Goal: Task Accomplishment & Management: Complete application form

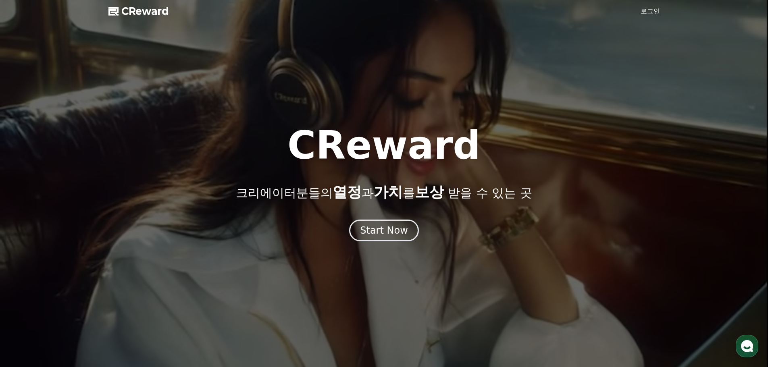
click at [648, 11] on link "로그인" at bounding box center [650, 11] width 19 height 10
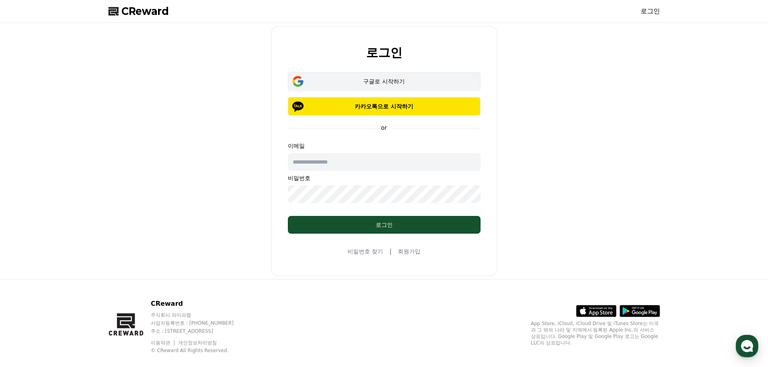
click at [383, 79] on div "구글로 시작하기" at bounding box center [384, 81] width 169 height 8
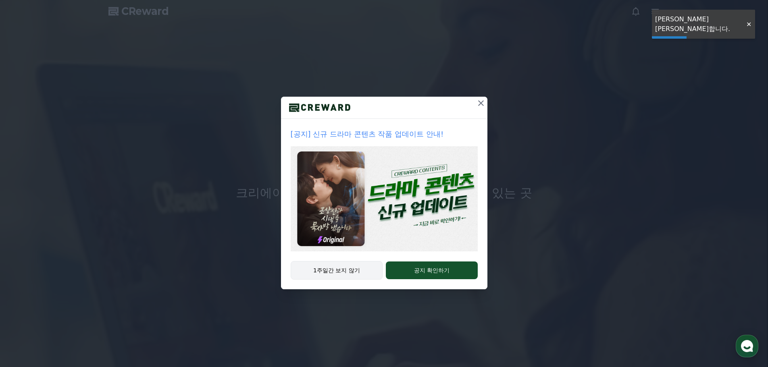
click at [342, 268] on button "1주일간 보지 않기" at bounding box center [337, 270] width 92 height 19
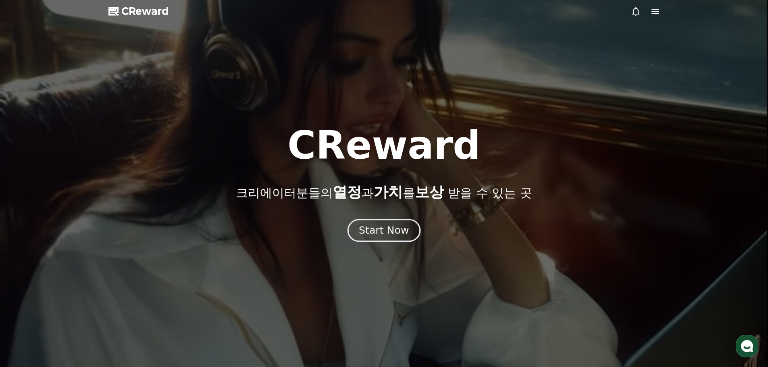
click at [405, 224] on div "Start Now" at bounding box center [384, 231] width 50 height 14
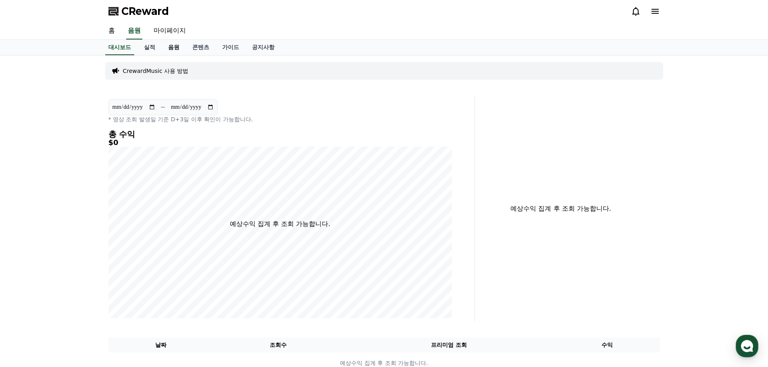
click at [177, 48] on link "음원" at bounding box center [174, 47] width 24 height 15
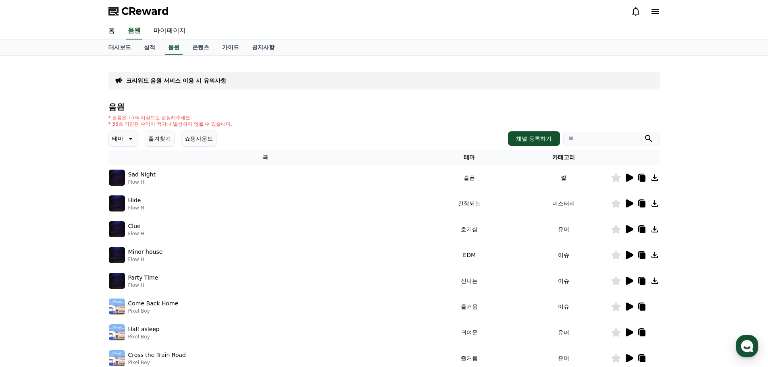
click at [574, 140] on input "search" at bounding box center [612, 139] width 97 height 14
drag, startPoint x: 141, startPoint y: 119, endPoint x: 202, endPoint y: 117, distance: 61.3
click at [202, 117] on p "* 볼륨은 15% 이상으로 설정해주세요." at bounding box center [171, 118] width 124 height 6
click at [205, 117] on p "* 볼륨은 15% 이상으로 설정해주세요." at bounding box center [171, 118] width 124 height 6
click at [132, 138] on icon at bounding box center [130, 139] width 10 height 10
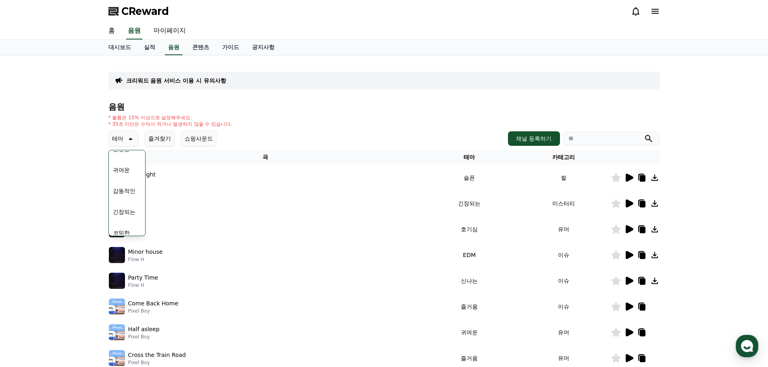
scroll to position [332, 0]
click at [121, 165] on button "귀여운" at bounding box center [121, 163] width 23 height 18
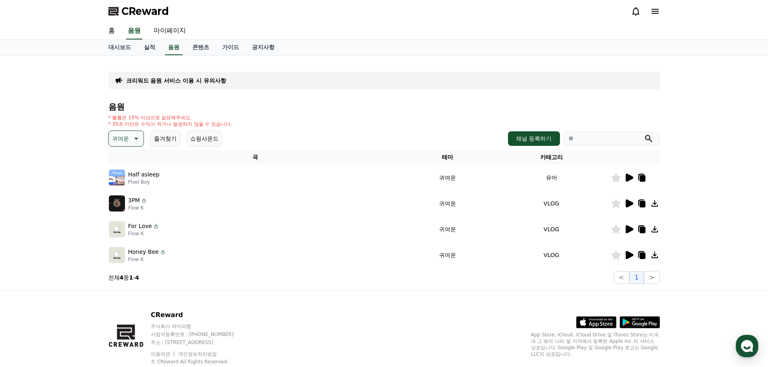
click at [629, 178] on icon at bounding box center [630, 178] width 8 height 8
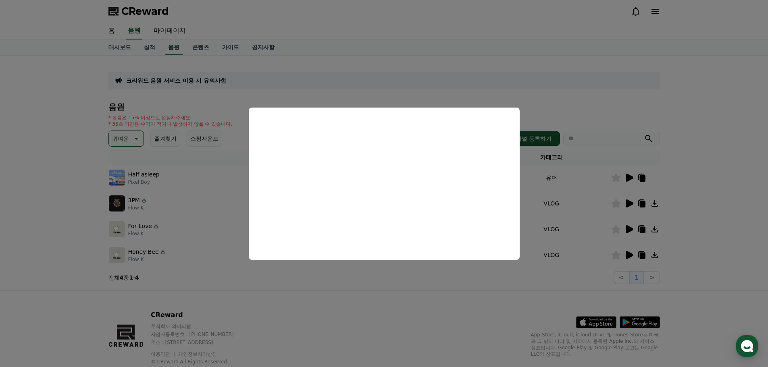
click at [302, 289] on button "close modal" at bounding box center [384, 183] width 768 height 367
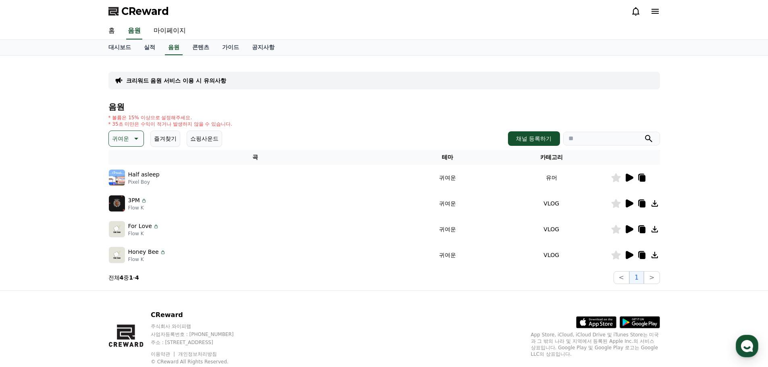
click at [644, 177] on icon at bounding box center [643, 178] width 6 height 6
click at [629, 173] on icon at bounding box center [629, 178] width 10 height 10
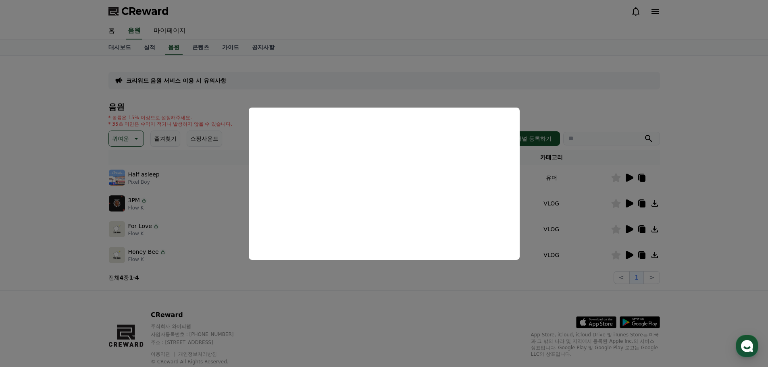
drag, startPoint x: 724, startPoint y: 183, endPoint x: 701, endPoint y: 186, distance: 23.2
click at [723, 183] on button "close modal" at bounding box center [384, 183] width 768 height 367
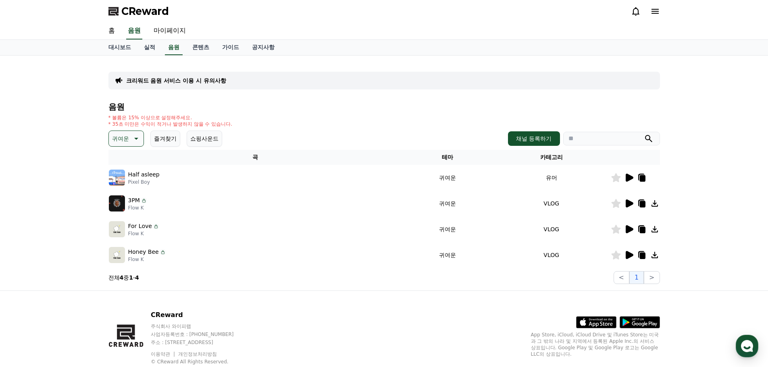
click at [643, 179] on icon at bounding box center [643, 178] width 6 height 6
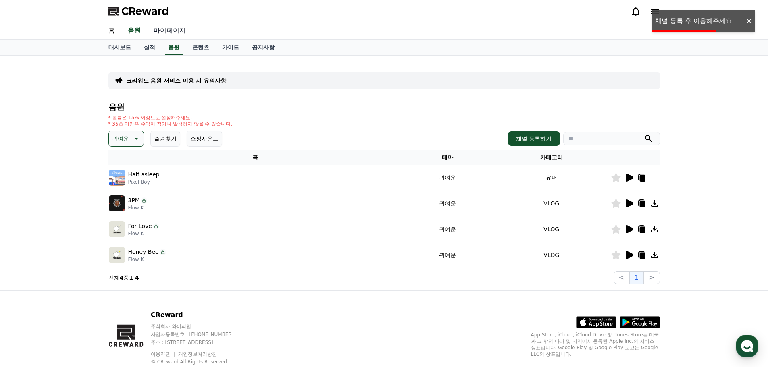
click at [177, 31] on link "마이페이지" at bounding box center [169, 31] width 45 height 17
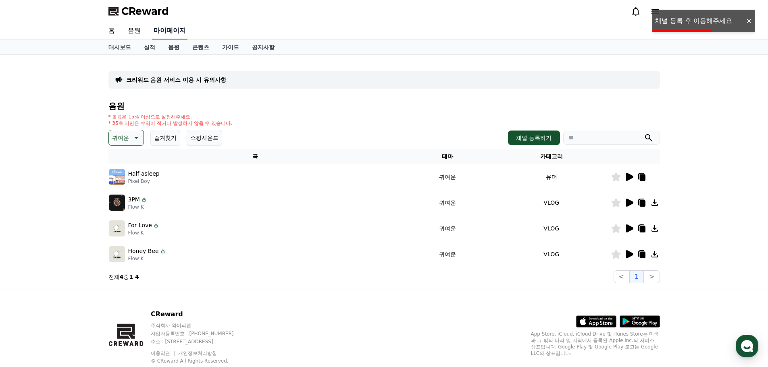
select select "**********"
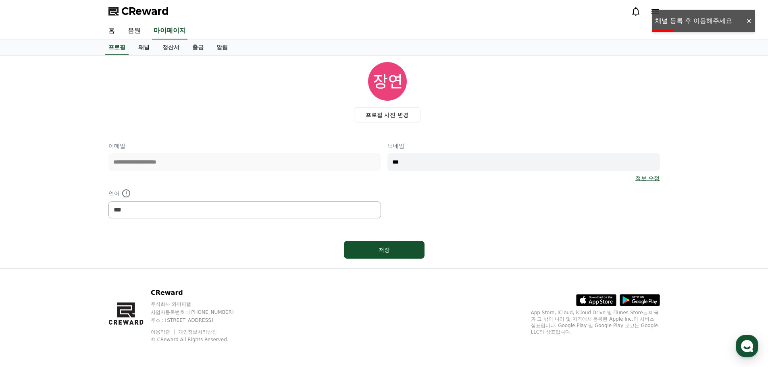
click at [150, 49] on link "채널" at bounding box center [144, 47] width 24 height 15
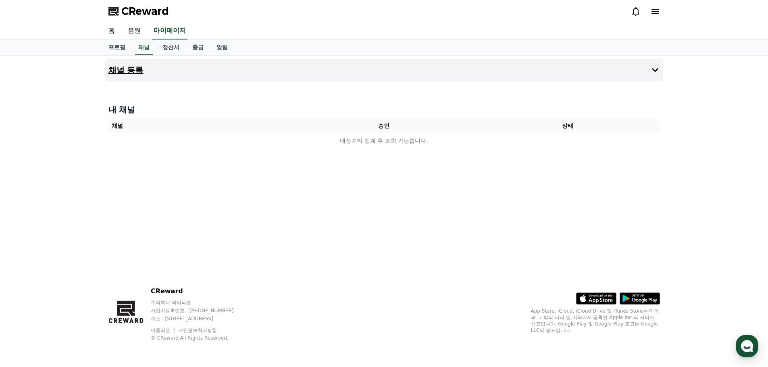
click at [576, 79] on button "채널 등록" at bounding box center [384, 70] width 558 height 23
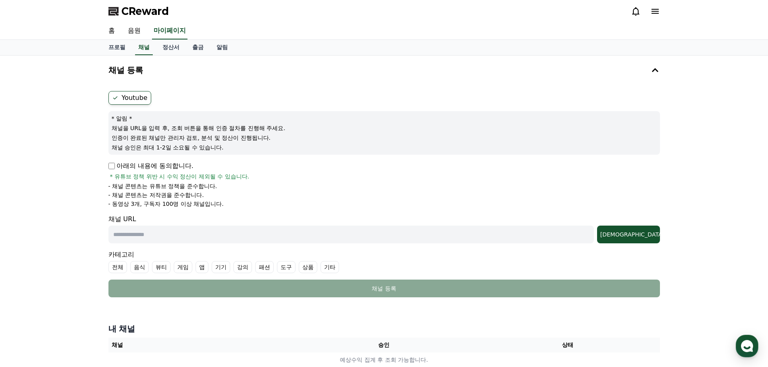
drag, startPoint x: 159, startPoint y: 129, endPoint x: 261, endPoint y: 147, distance: 103.7
click at [261, 147] on div "* 알림 * 채널을 URL을 입력 후, 조회 버튼을 통해 인증 절차를 진행해 주세요. 인증이 완료된 채널만 관리자 검토, 분석 및 정산이 진행…" at bounding box center [385, 133] width 552 height 44
click at [261, 147] on p "채널 승인은 최대 1-2일 소요될 수 있습니다." at bounding box center [384, 148] width 545 height 8
